Goal: Transaction & Acquisition: Obtain resource

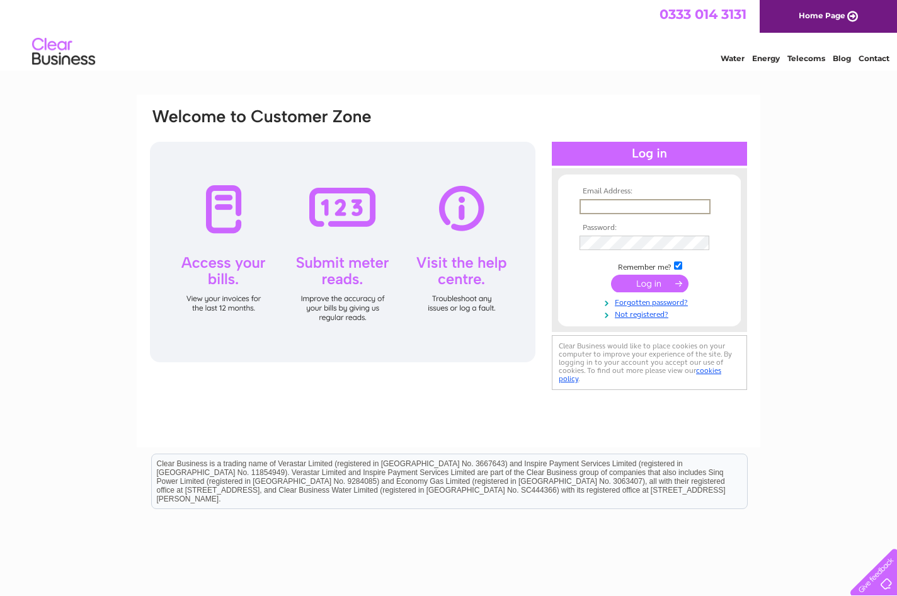
type input "[EMAIL_ADDRESS][DOMAIN_NAME]"
click at [368, 226] on input "submit" at bounding box center [650, 284] width 78 height 18
click at [368, 226] on input "submit" at bounding box center [650, 283] width 78 height 18
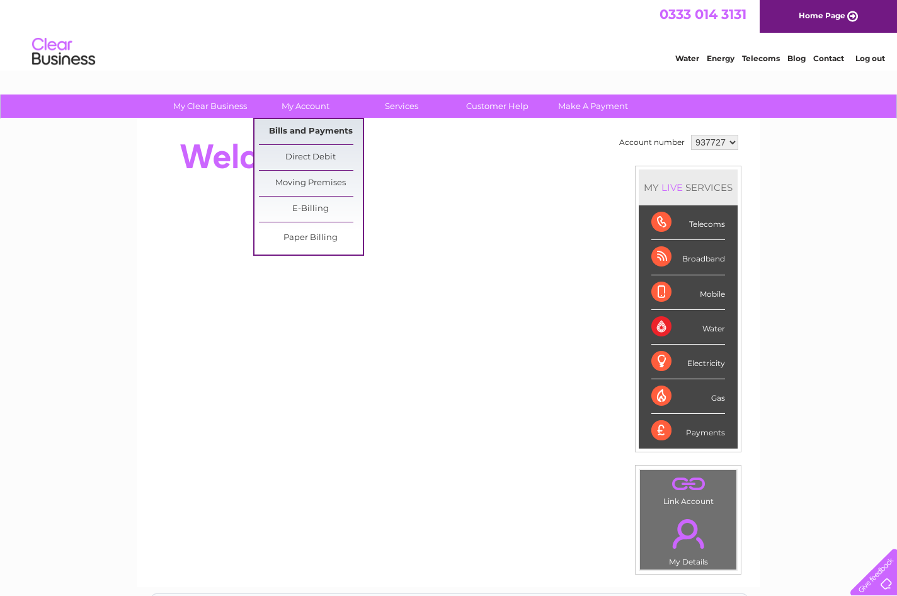
click at [289, 125] on link "Bills and Payments" at bounding box center [311, 131] width 104 height 25
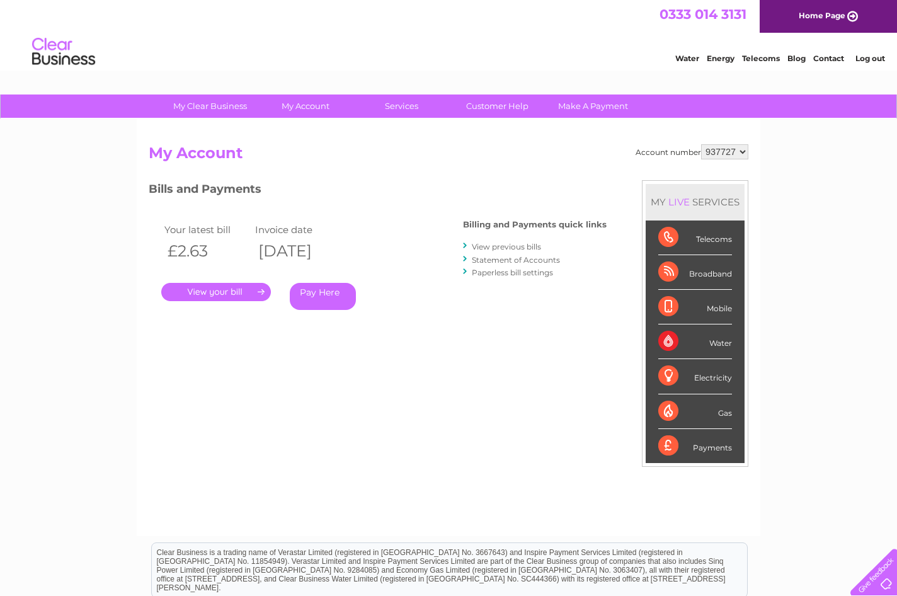
click at [217, 288] on link "." at bounding box center [216, 292] width 110 height 18
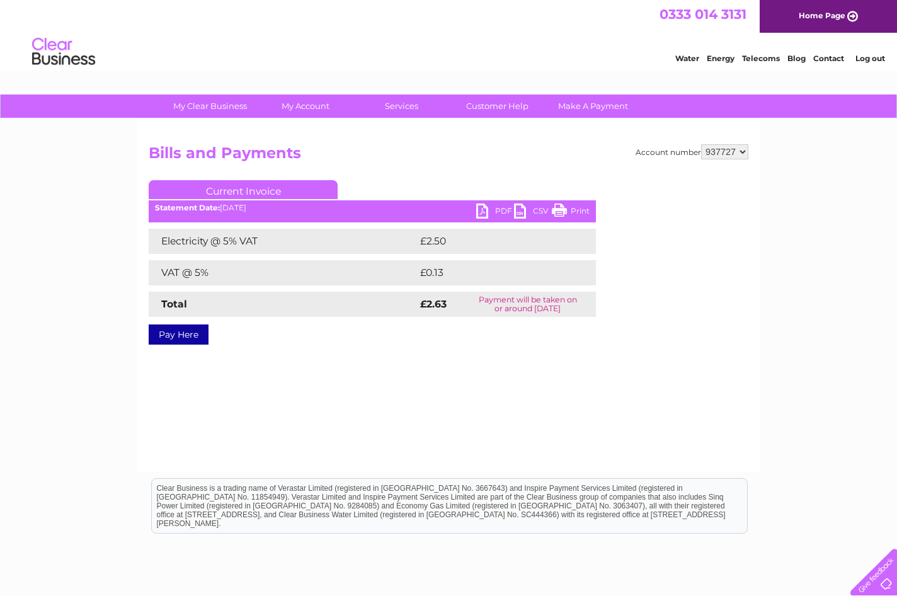
click at [487, 209] on link "PDF" at bounding box center [495, 213] width 38 height 18
click at [481, 209] on link "PDF" at bounding box center [495, 213] width 38 height 18
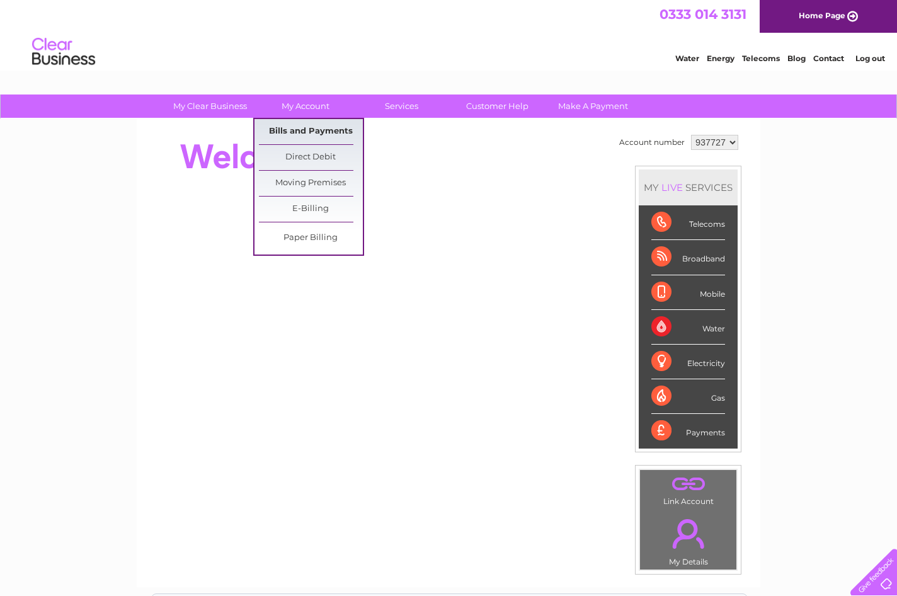
click at [311, 133] on link "Bills and Payments" at bounding box center [311, 131] width 104 height 25
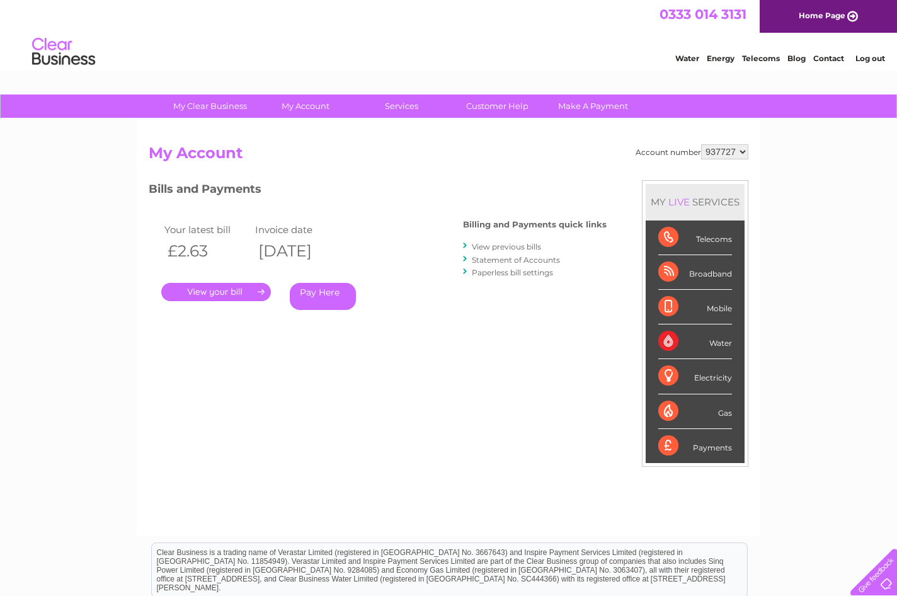
click at [214, 285] on link "." at bounding box center [216, 292] width 110 height 18
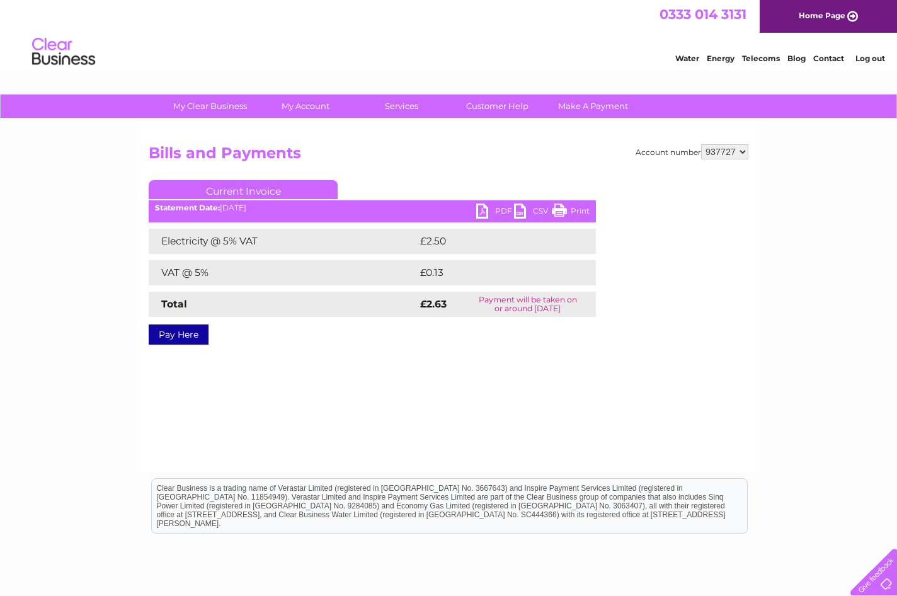
drag, startPoint x: 560, startPoint y: 215, endPoint x: 592, endPoint y: 18, distance: 199.9
click at [560, 215] on link "Print" at bounding box center [571, 213] width 38 height 18
click at [251, 212] on div "Statement Date: 02/09/2025" at bounding box center [372, 208] width 447 height 9
click at [482, 214] on link "PDF" at bounding box center [495, 213] width 38 height 18
